Goal: Task Accomplishment & Management: Manage account settings

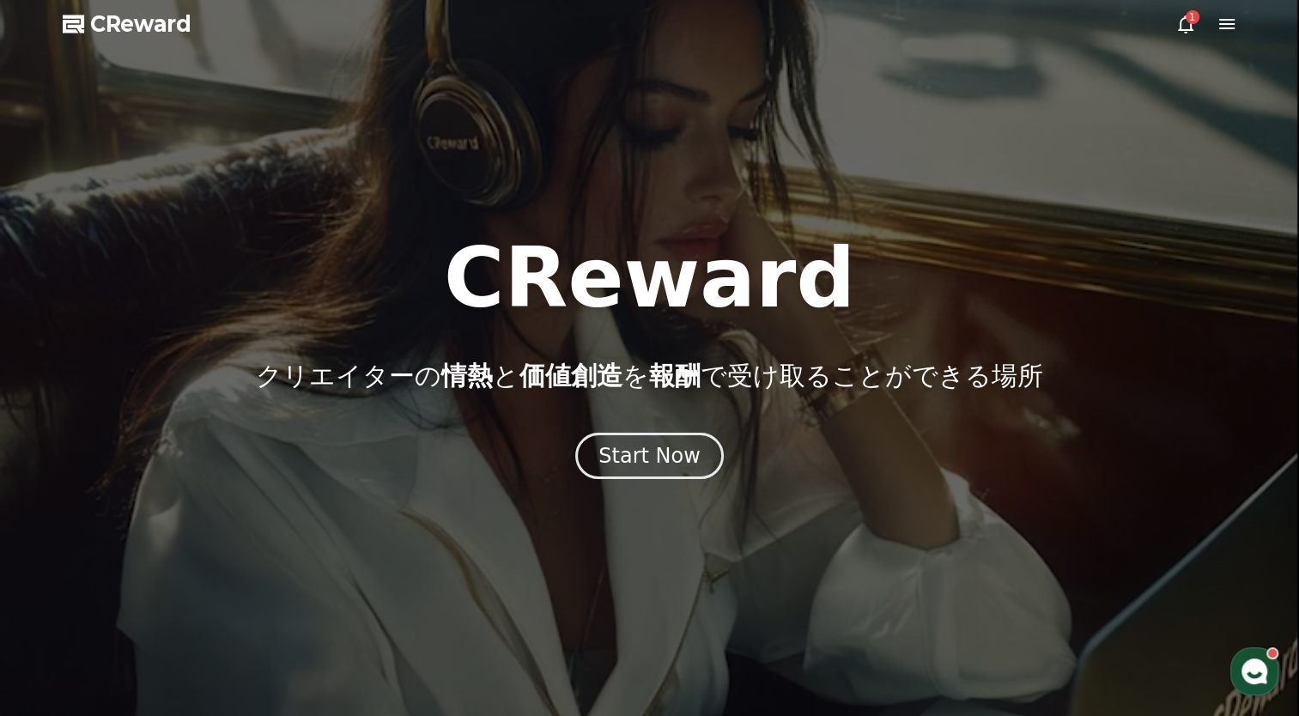
click at [662, 390] on span "報酬" at bounding box center [675, 376] width 52 height 30
click at [662, 391] on span "報酬" at bounding box center [675, 376] width 52 height 30
click at [643, 418] on div "CReward クリエイターの 情熱 と 価値創造 を 報酬 で受け取ることができる場所 Start Now" at bounding box center [649, 358] width 1299 height 242
click at [633, 379] on p "クリエイターの 情熱 と 価値創造 を 報酬 で受け取ることができる場所" at bounding box center [649, 376] width 787 height 31
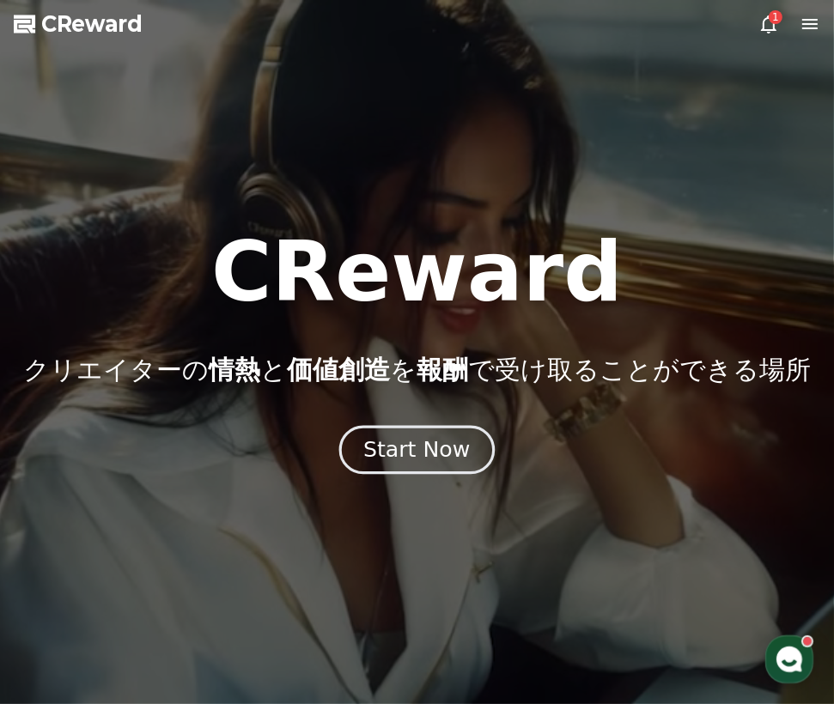
click at [414, 459] on div "Start Now" at bounding box center [416, 449] width 106 height 29
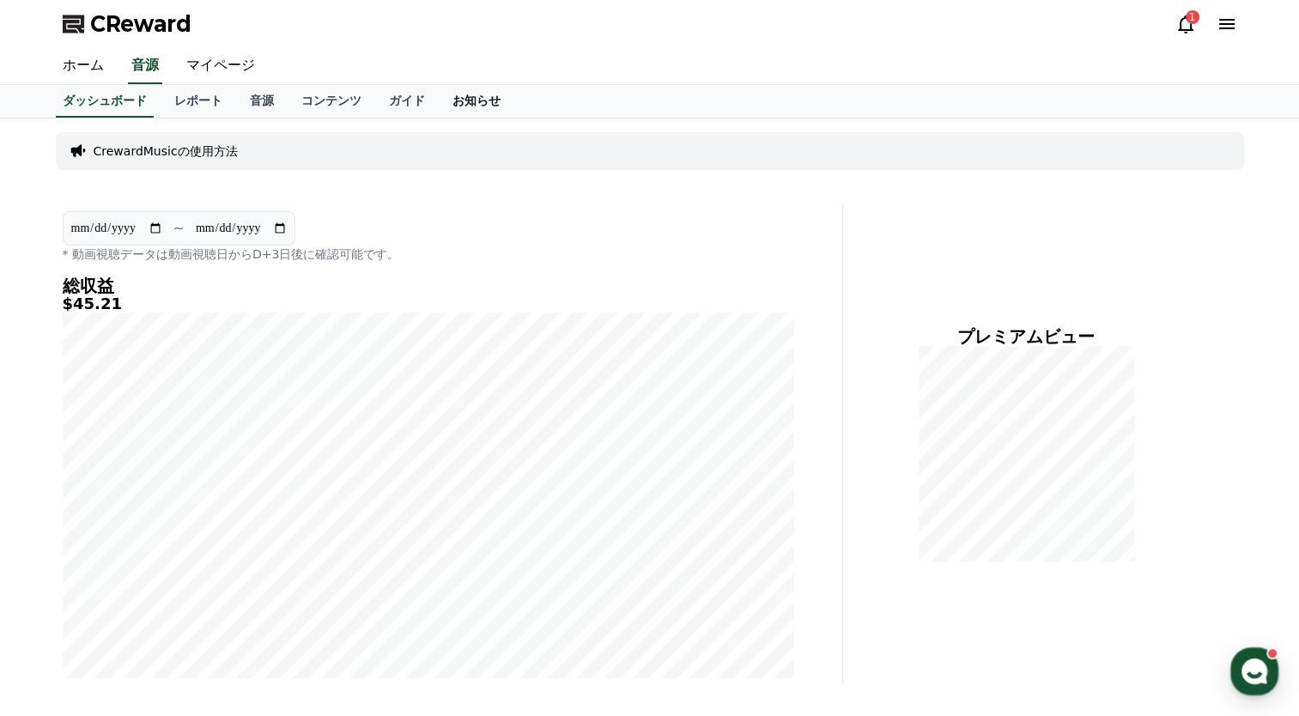
click at [439, 103] on link "お知らせ" at bounding box center [477, 101] width 76 height 33
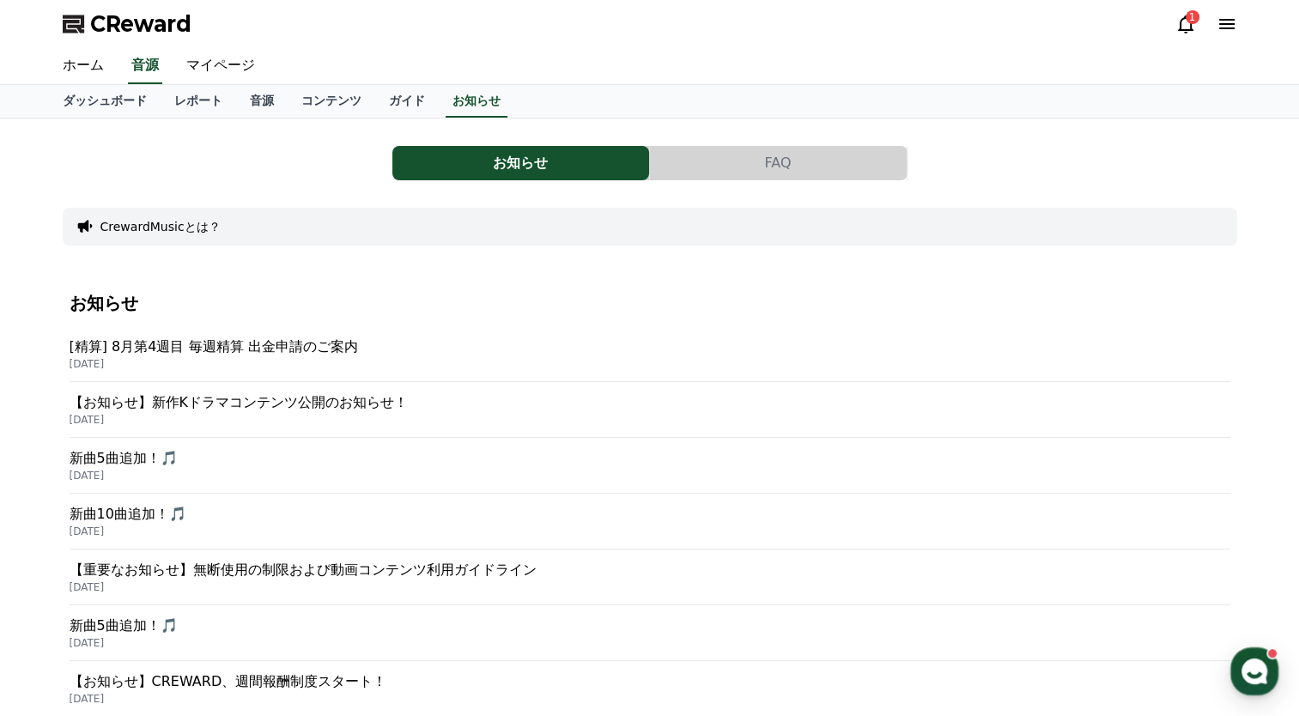
click at [745, 164] on button "FAQ" at bounding box center [778, 163] width 257 height 34
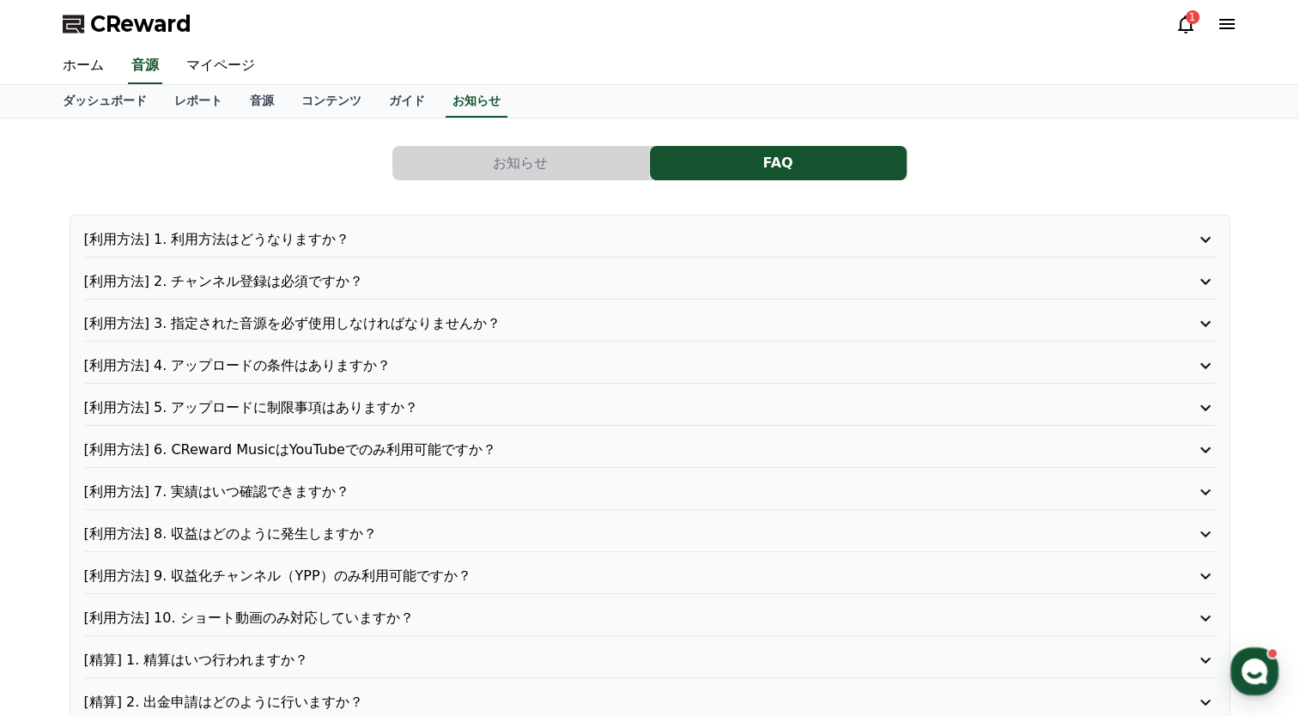
drag, startPoint x: 487, startPoint y: 149, endPoint x: 457, endPoint y: 145, distance: 30.4
click at [486, 149] on button "お知らせ" at bounding box center [520, 163] width 257 height 34
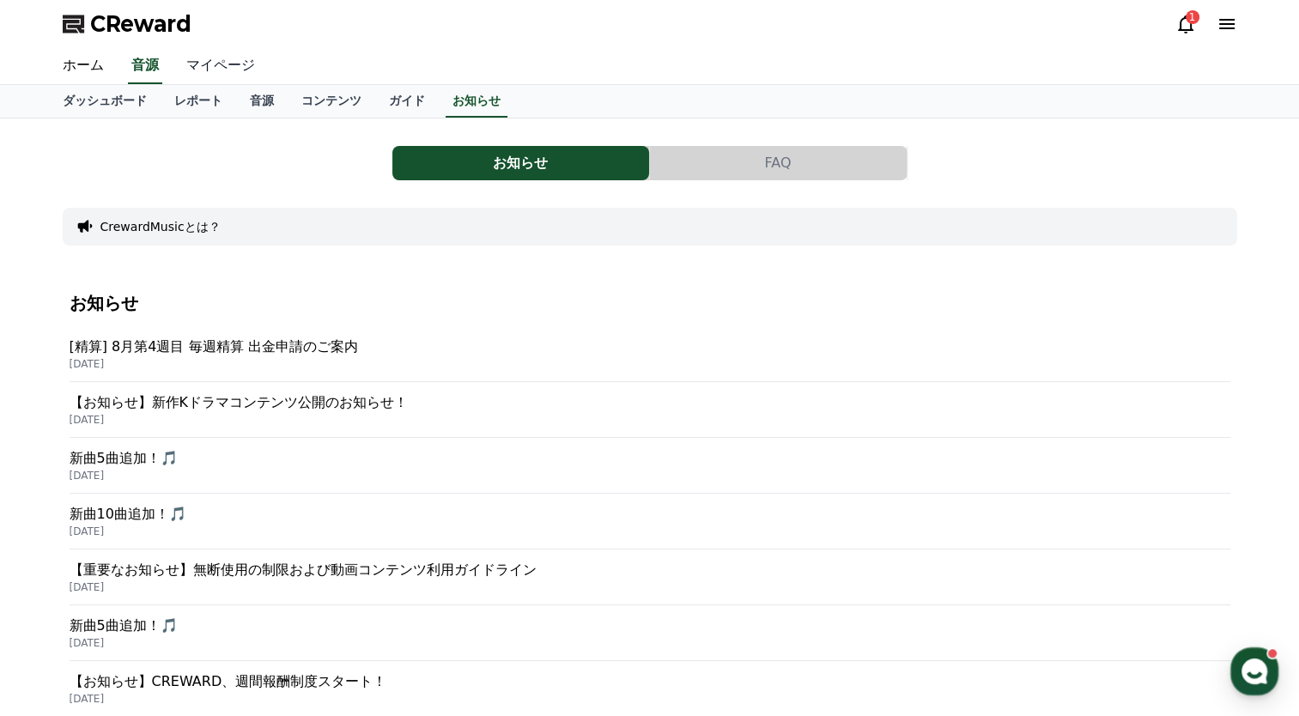
click at [210, 67] on link "マイページ" at bounding box center [221, 66] width 96 height 36
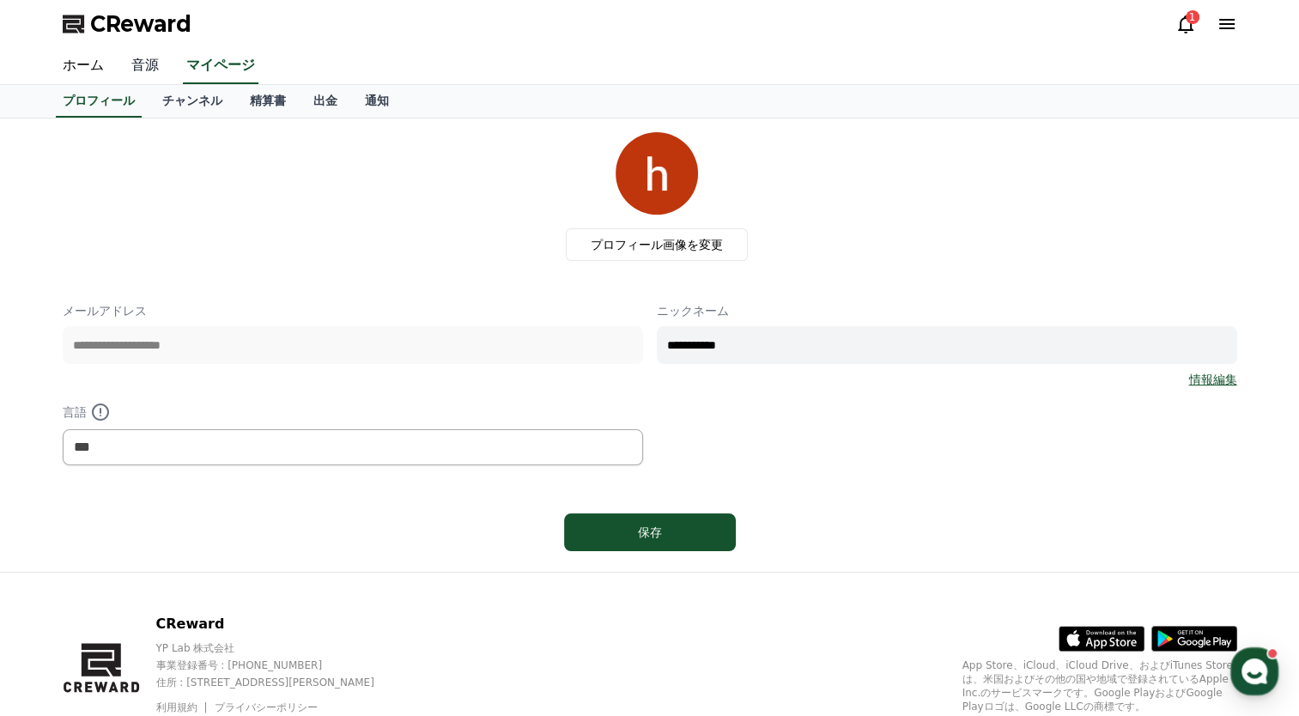
click at [139, 67] on link "音源" at bounding box center [145, 66] width 55 height 36
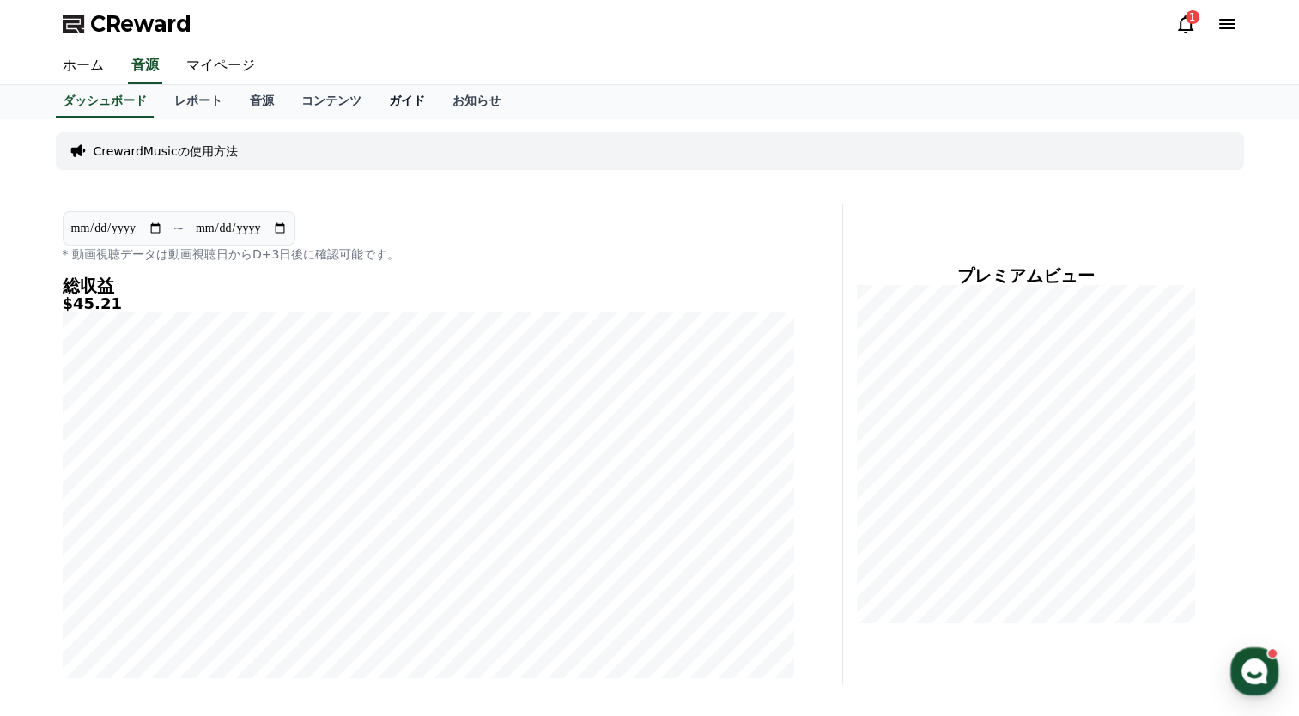
click at [375, 106] on link "ガイド" at bounding box center [407, 101] width 64 height 33
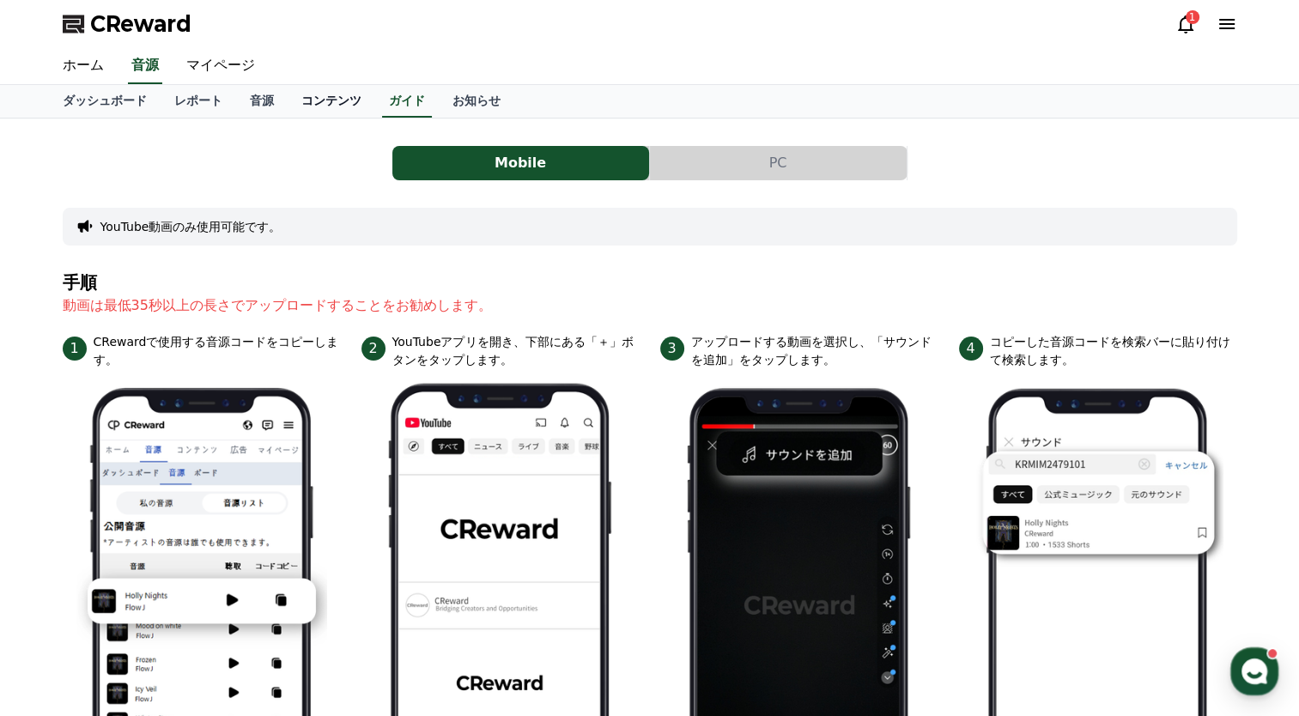
click at [295, 108] on link "コンテンツ" at bounding box center [332, 101] width 88 height 33
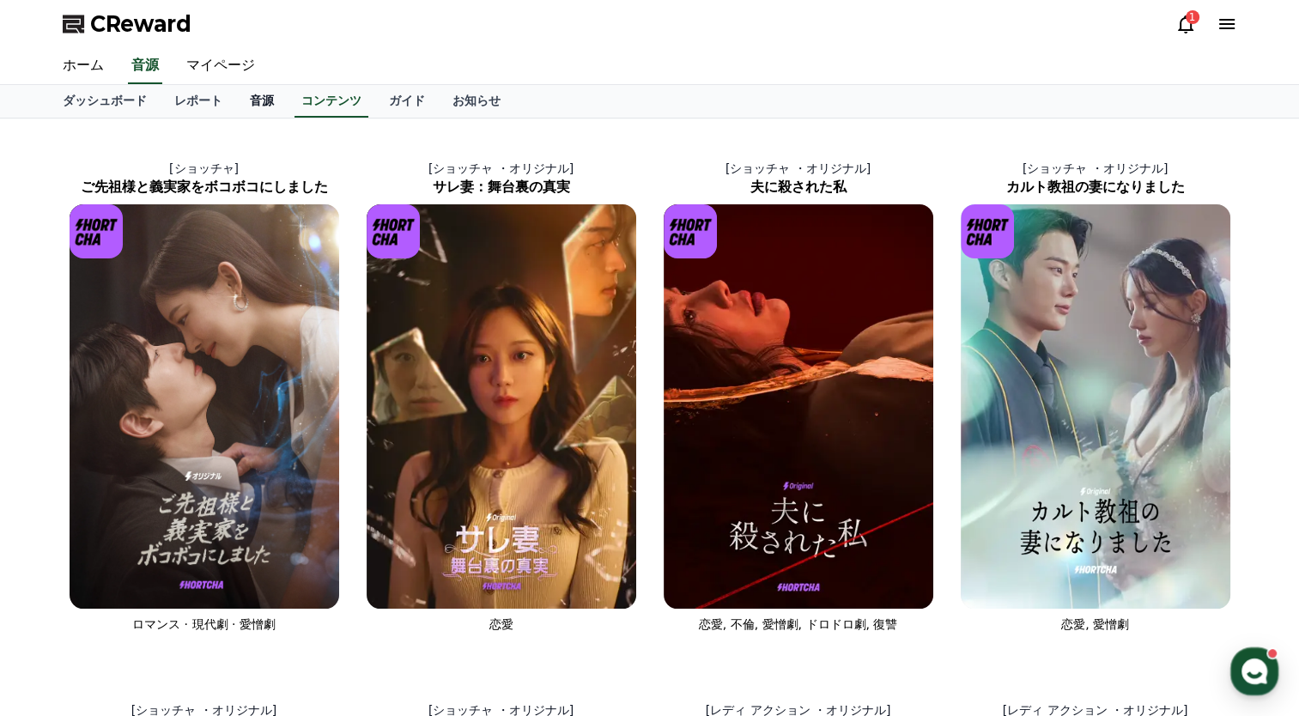
click at [239, 101] on link "音源" at bounding box center [262, 101] width 52 height 33
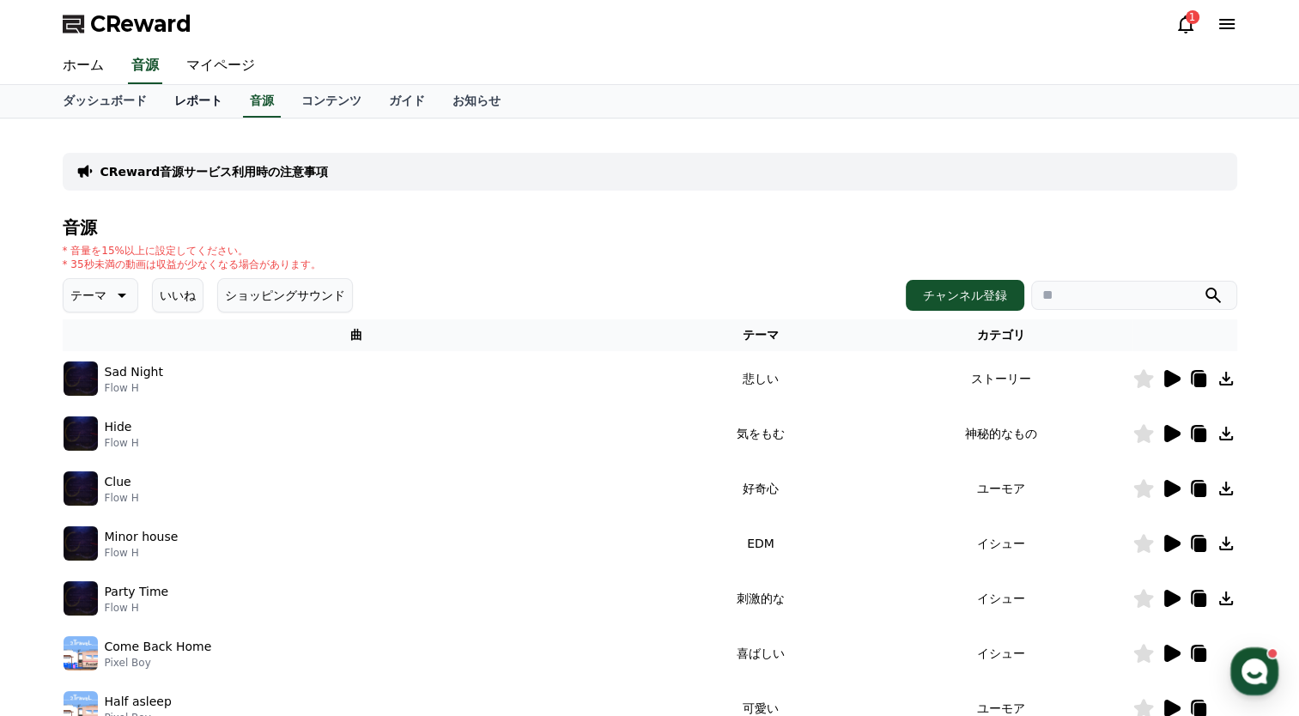
click at [161, 102] on link "レポート" at bounding box center [199, 101] width 76 height 33
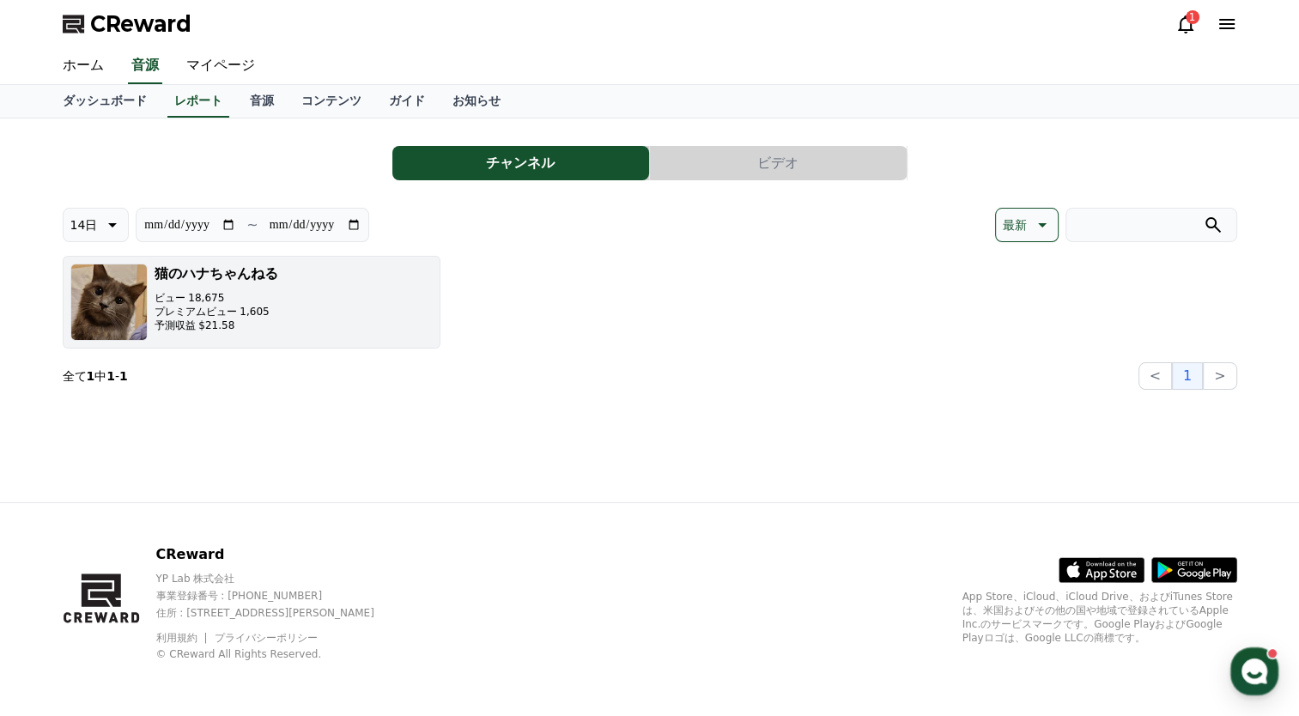
click at [326, 301] on button "猫のハナちゃんねる ビュー 18,675 プレミアムビュー 1,605 予測収益 $21.58" at bounding box center [252, 302] width 378 height 93
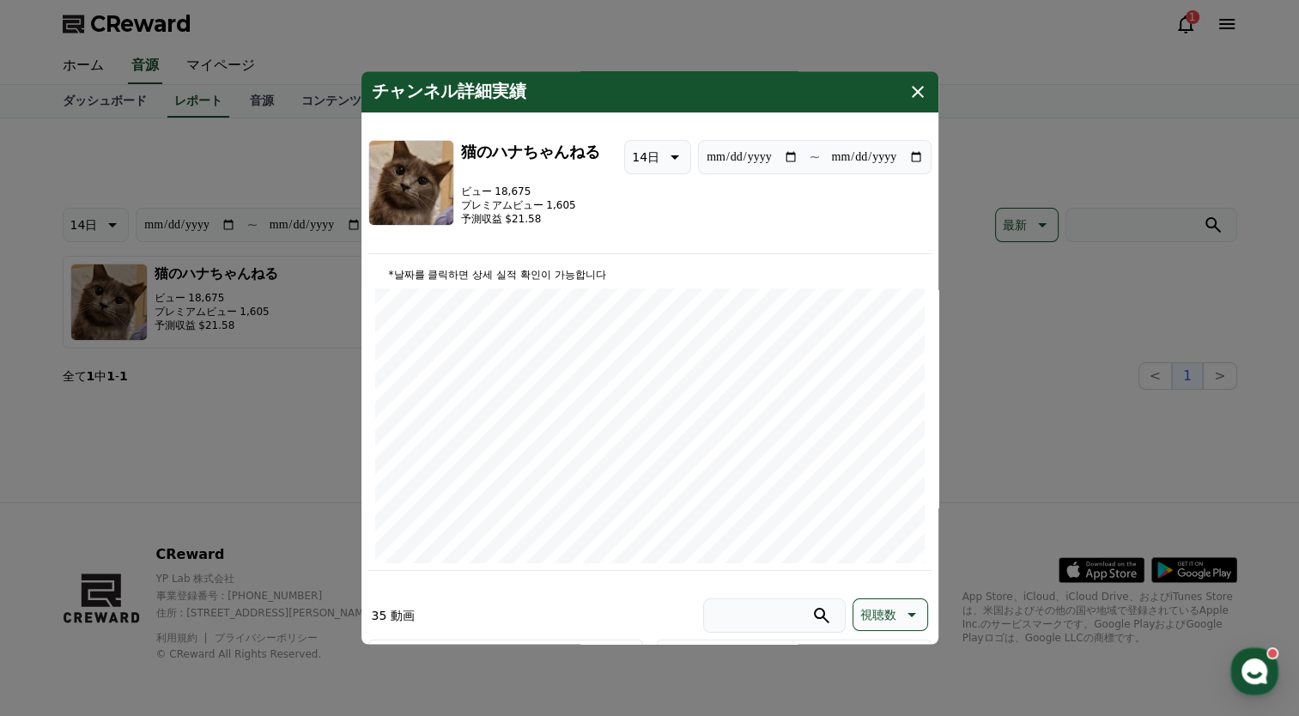
click at [776, 153] on input "**********" at bounding box center [752, 157] width 93 height 19
click at [778, 155] on input "**********" at bounding box center [752, 157] width 93 height 19
type input "**********"
click at [296, 423] on button "close modal" at bounding box center [649, 358] width 1299 height 716
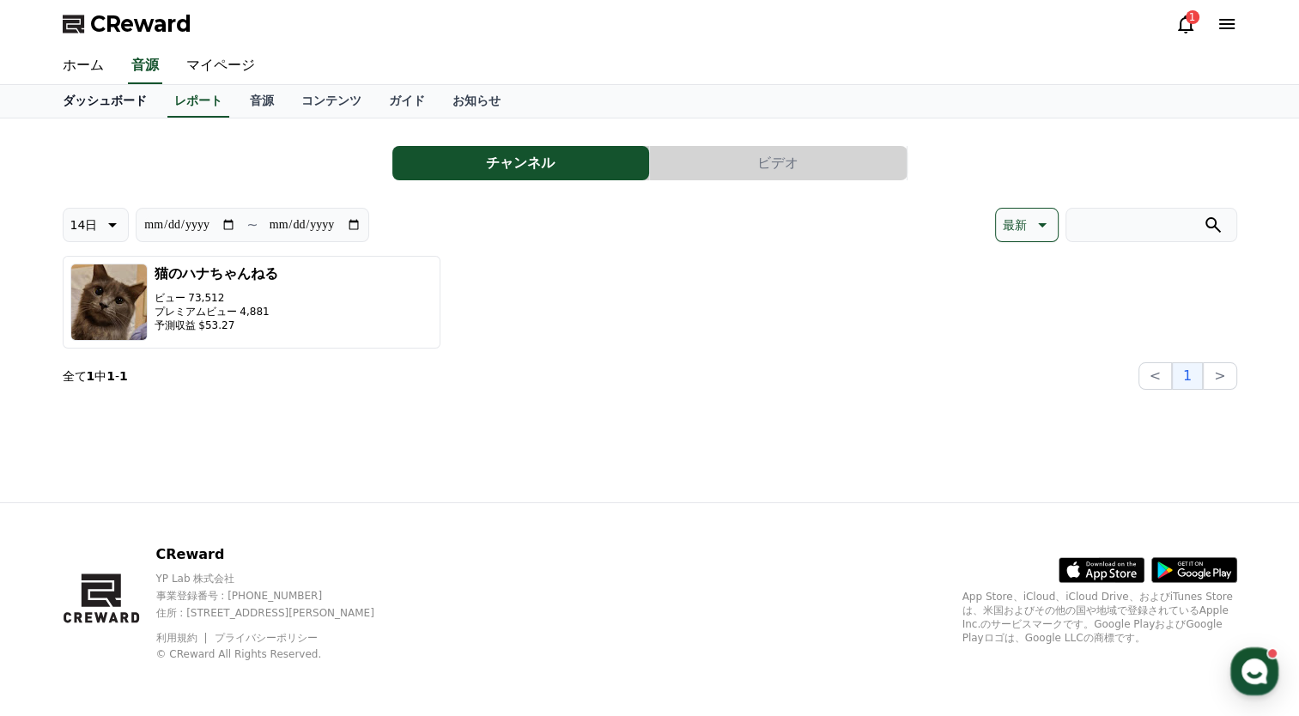
click at [92, 114] on link "ダッシュボード" at bounding box center [105, 101] width 112 height 33
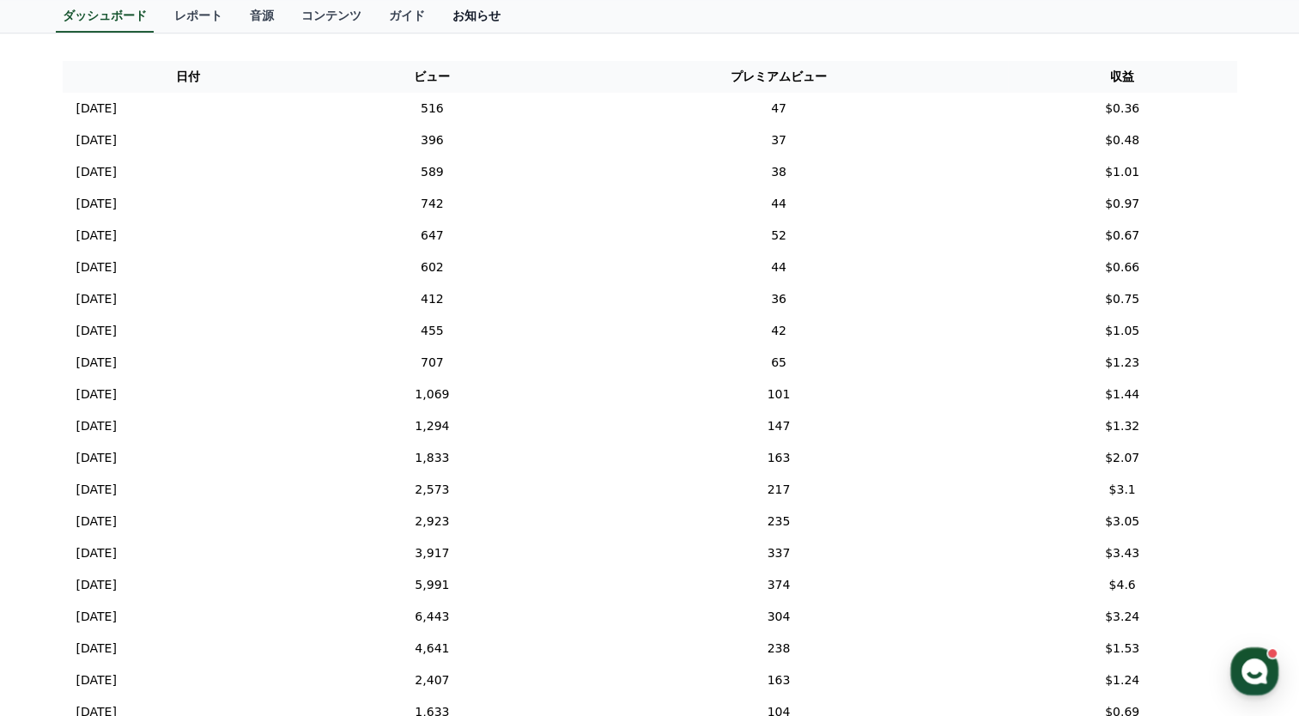
click at [439, 18] on link "お知らせ" at bounding box center [477, 16] width 76 height 33
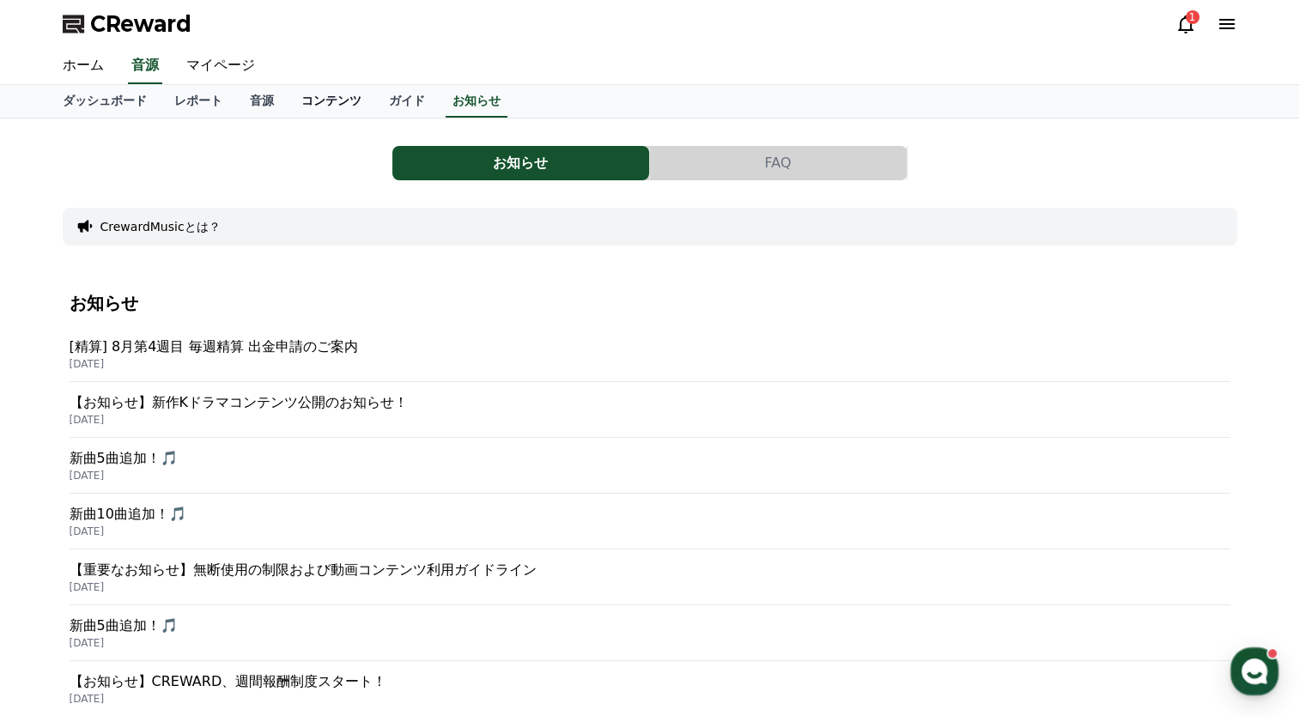
click at [302, 102] on link "コンテンツ" at bounding box center [332, 101] width 88 height 33
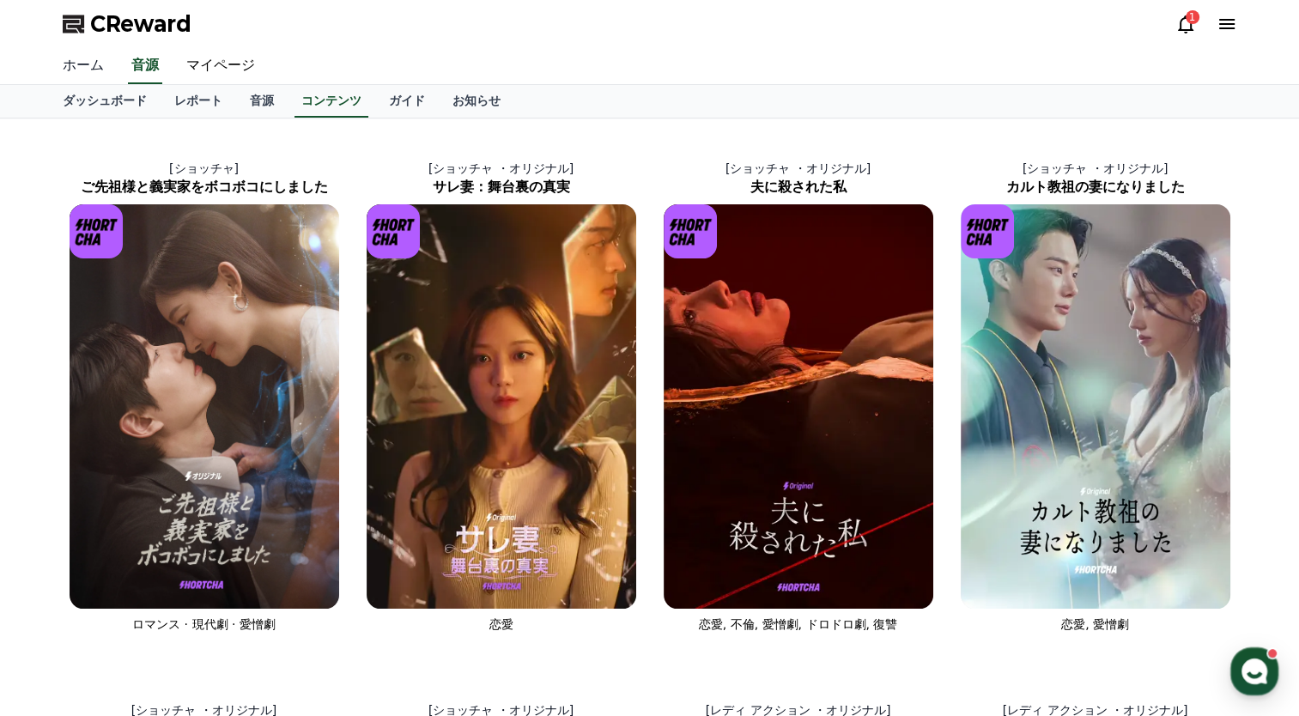
click at [94, 64] on link "ホーム" at bounding box center [83, 66] width 69 height 36
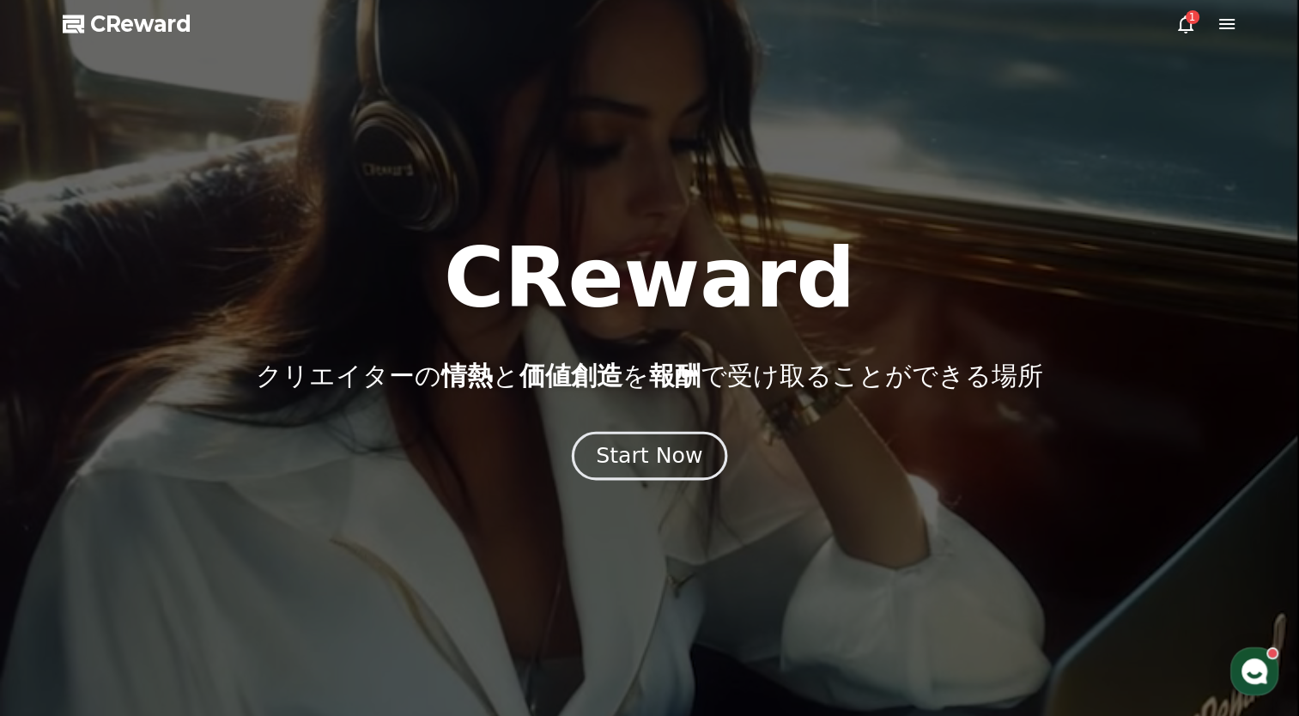
click at [665, 459] on div "Start Now" at bounding box center [649, 455] width 106 height 29
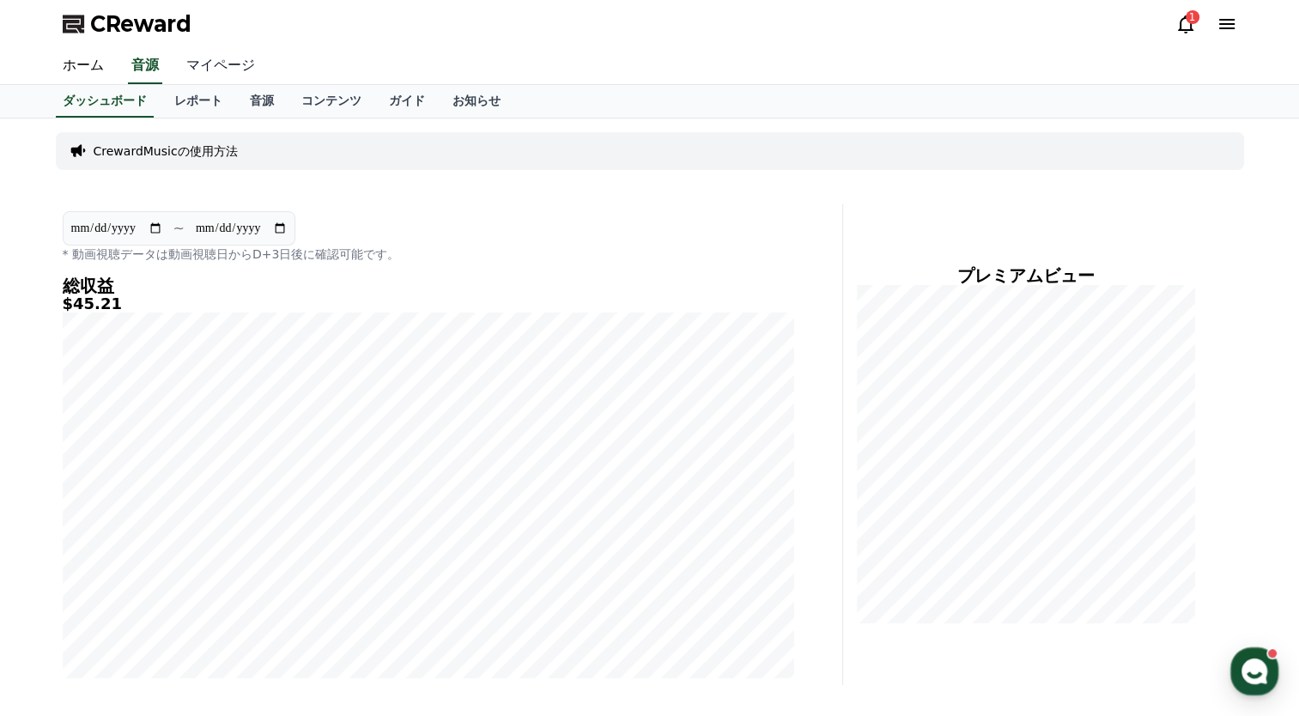
click at [192, 67] on link "マイページ" at bounding box center [221, 66] width 96 height 36
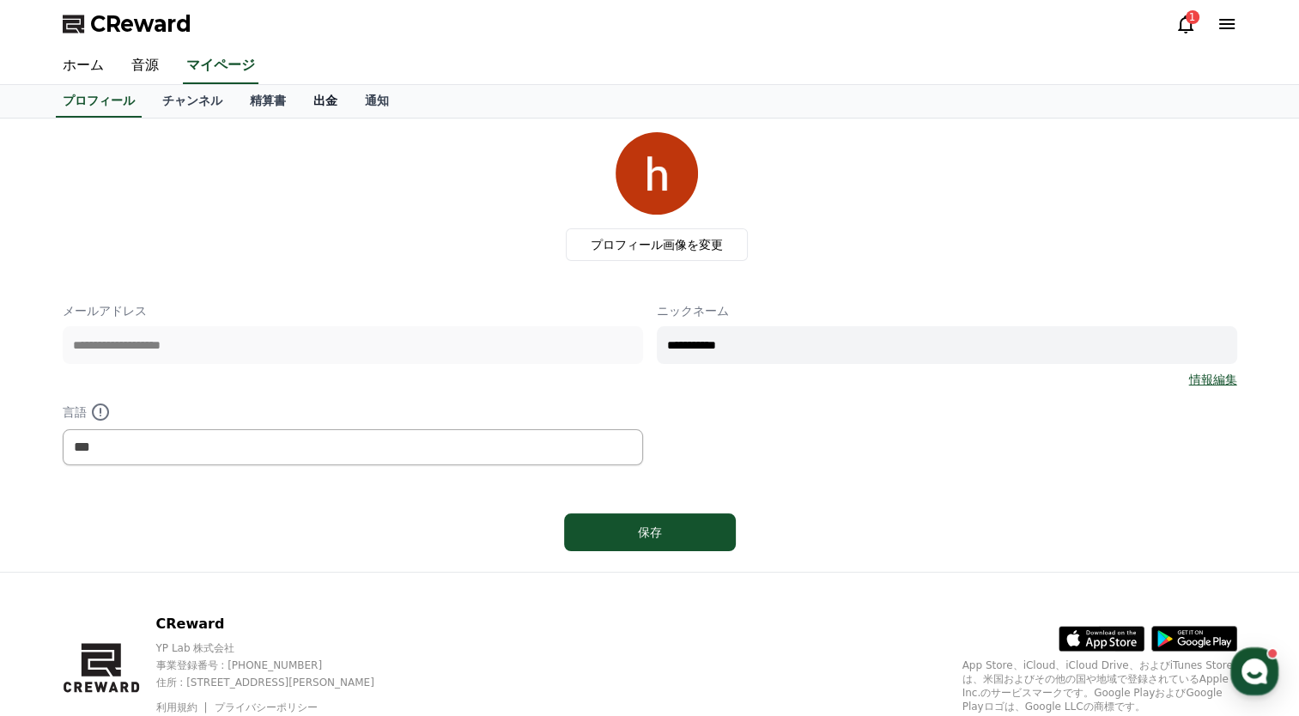
click at [300, 108] on link "出金" at bounding box center [326, 101] width 52 height 33
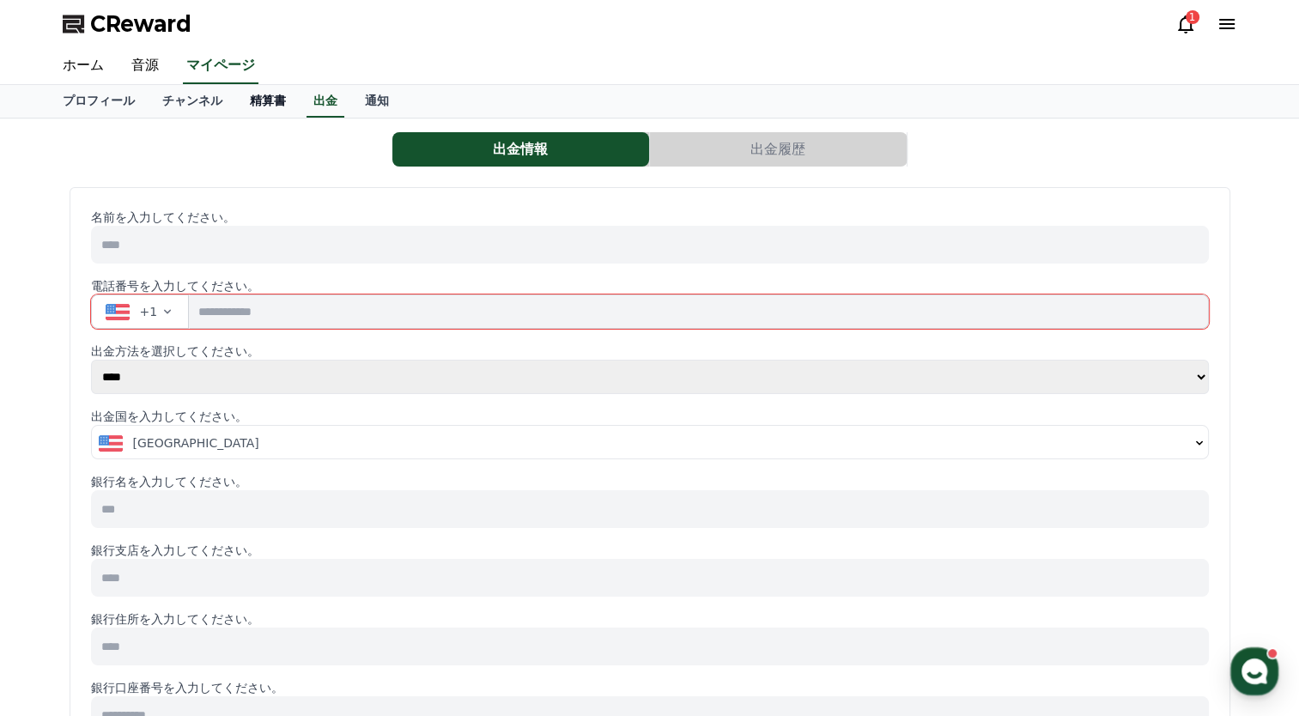
click at [238, 105] on link "精算書" at bounding box center [268, 101] width 64 height 33
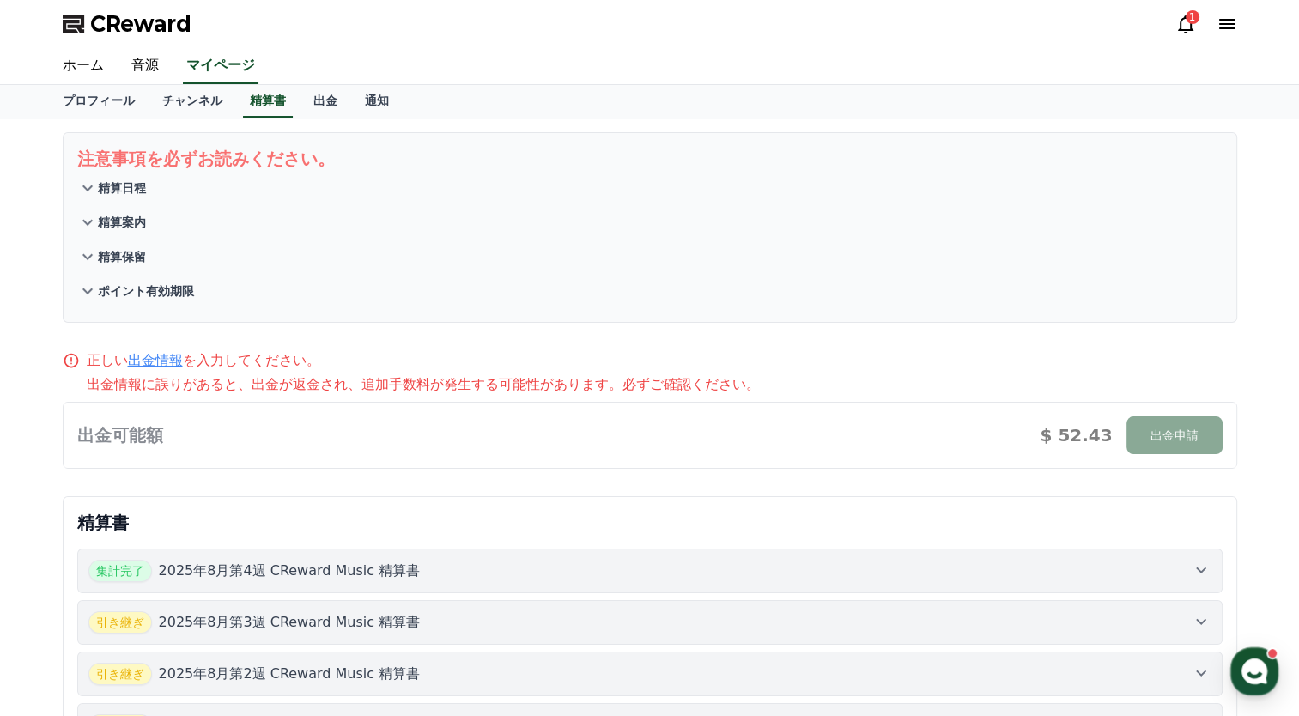
scroll to position [343, 0]
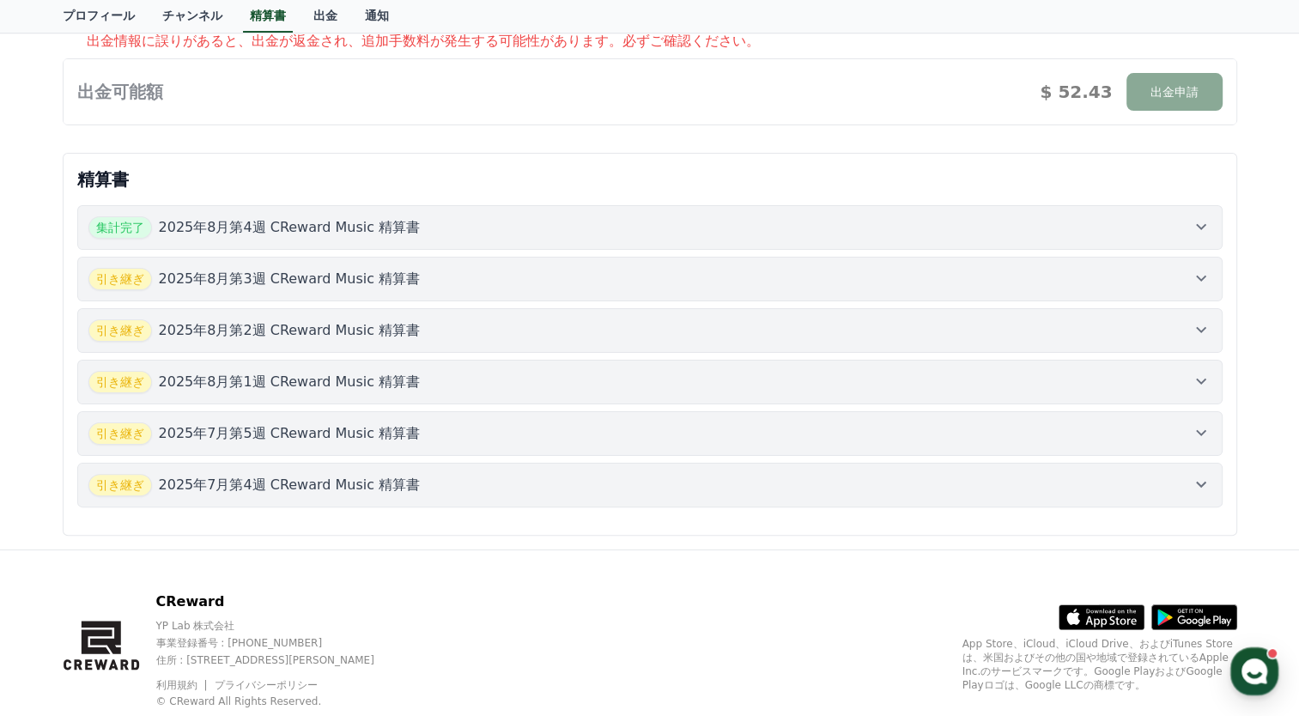
click at [833, 222] on icon at bounding box center [1201, 226] width 21 height 21
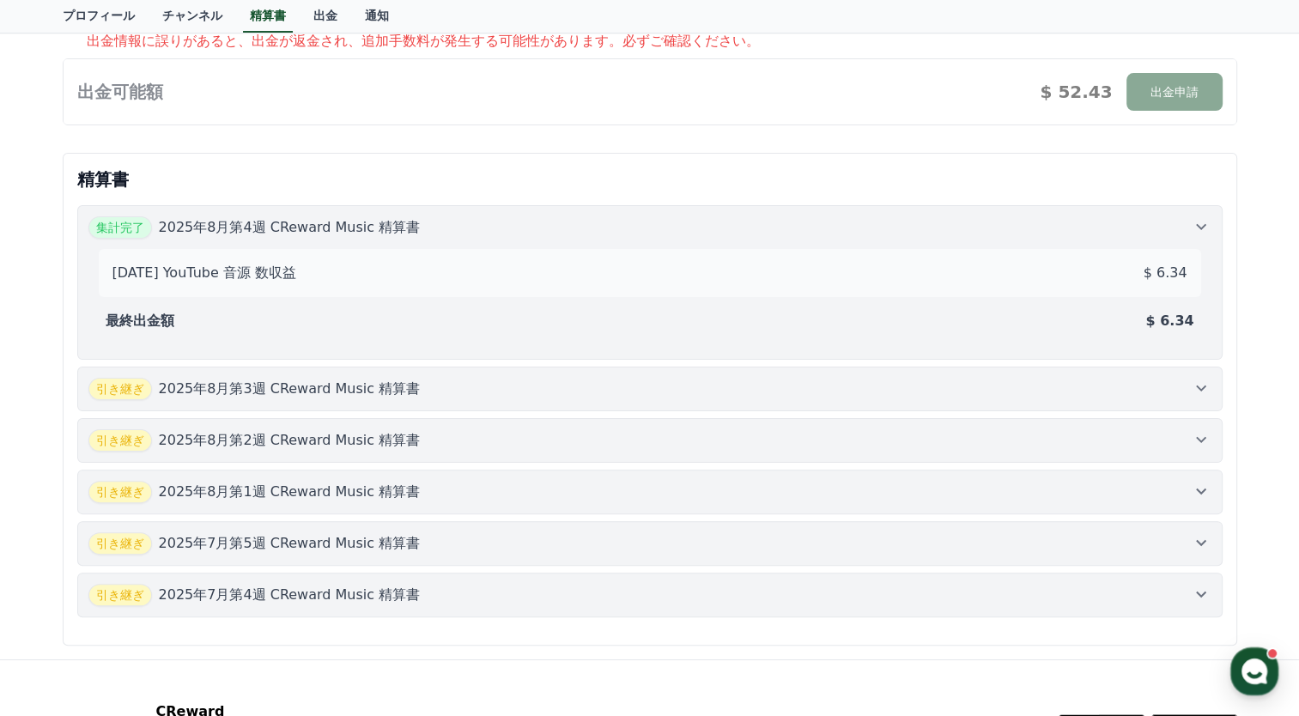
click at [833, 383] on icon at bounding box center [1201, 388] width 21 height 21
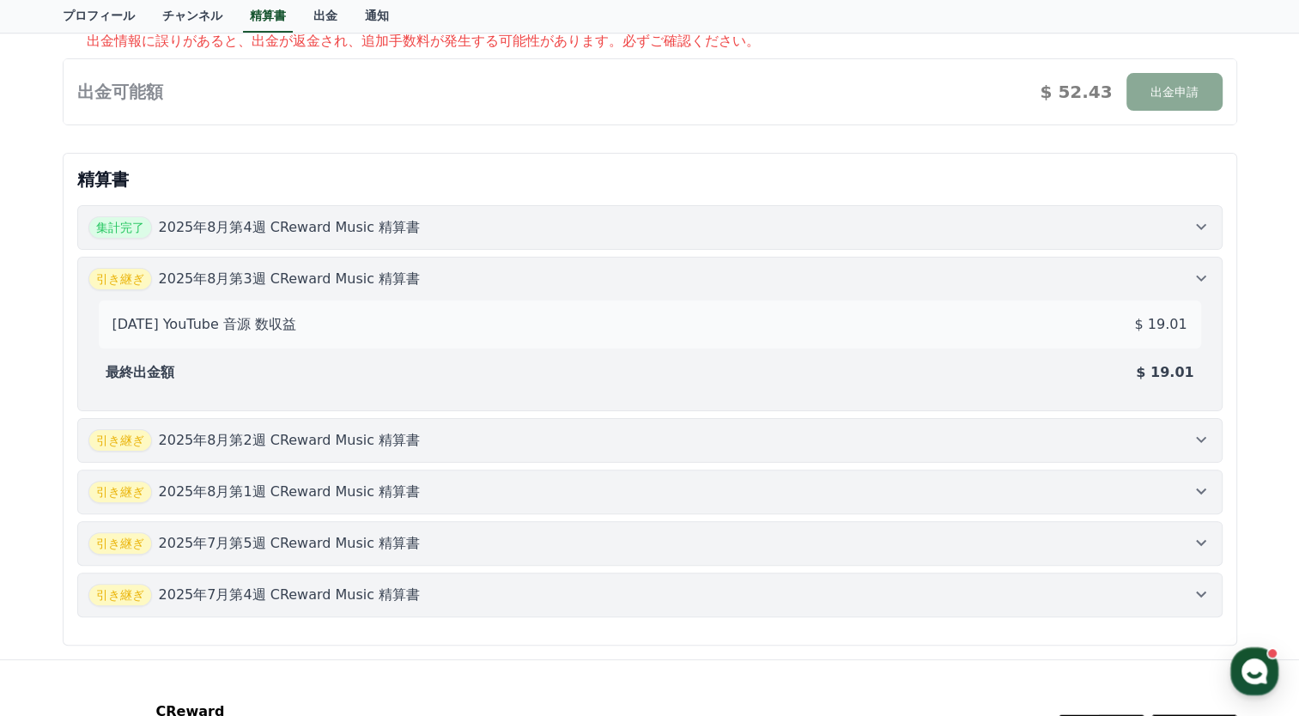
click at [833, 433] on icon at bounding box center [1201, 439] width 21 height 21
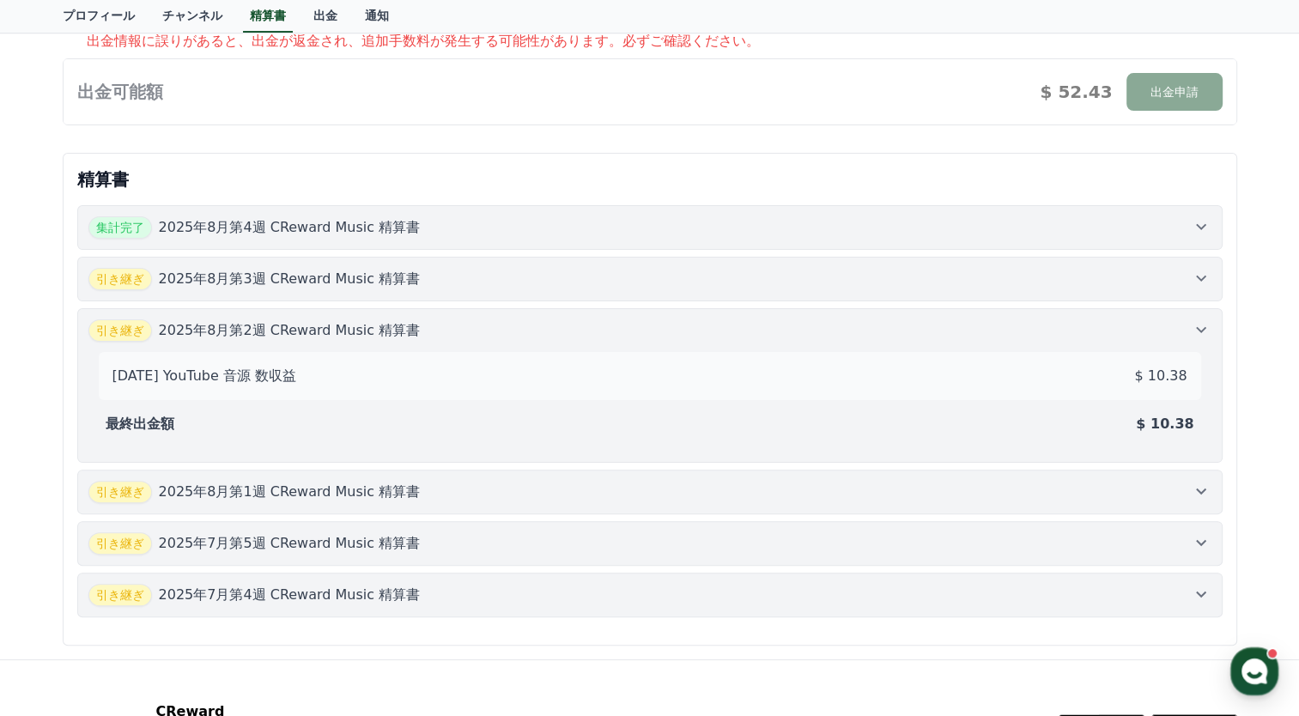
click at [833, 496] on icon at bounding box center [1201, 491] width 21 height 21
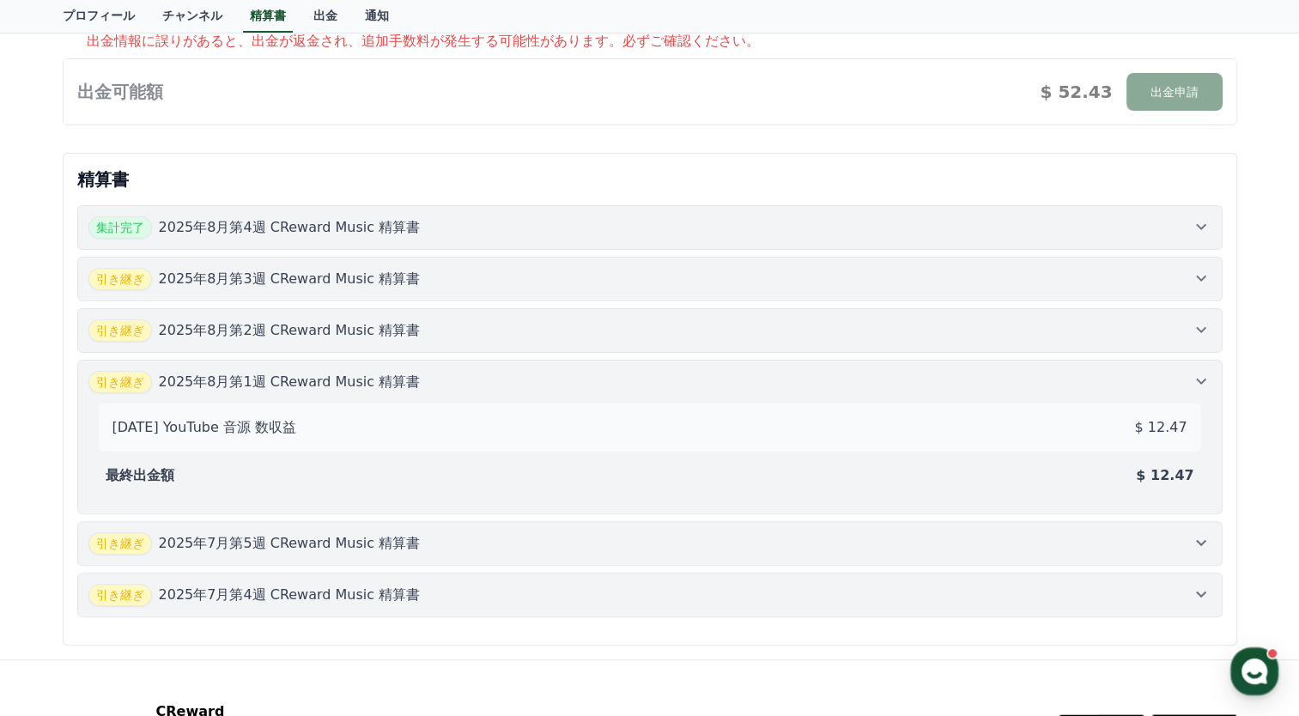
click at [833, 542] on icon at bounding box center [1201, 542] width 21 height 21
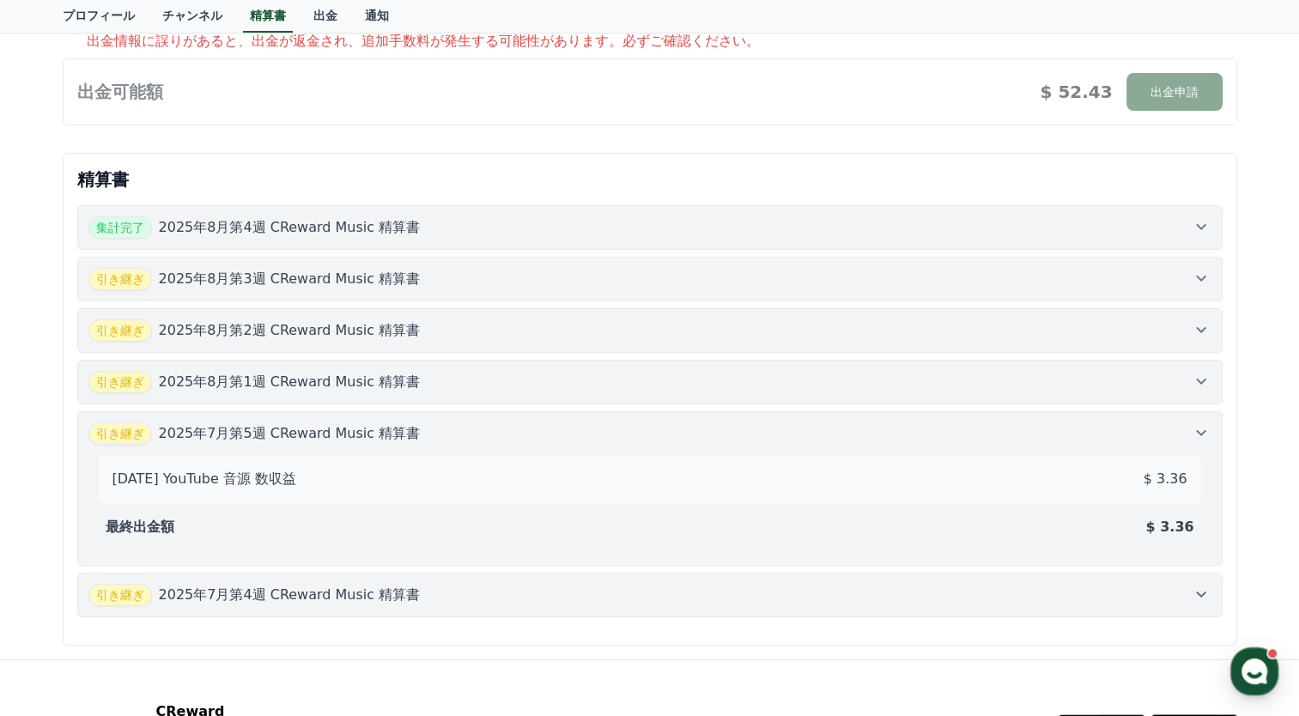
click at [833, 599] on icon at bounding box center [1201, 594] width 21 height 21
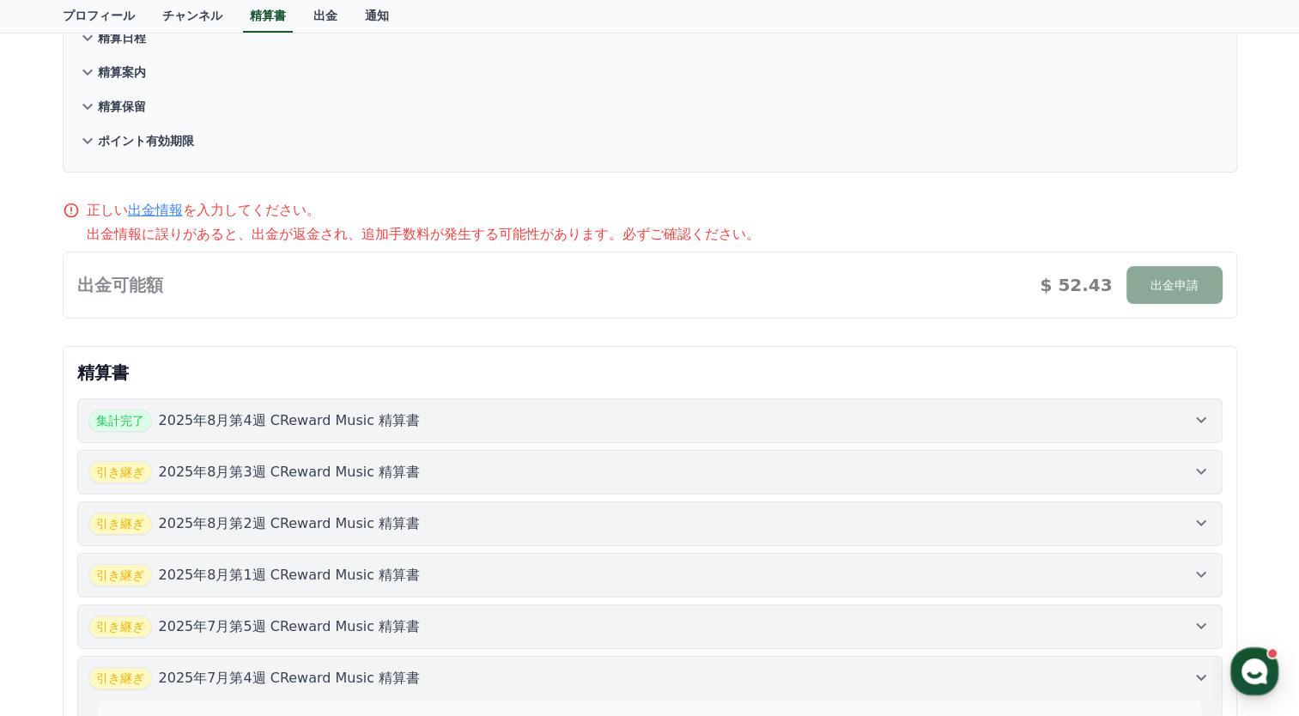
scroll to position [0, 0]
